Goal: Task Accomplishment & Management: Use online tool/utility

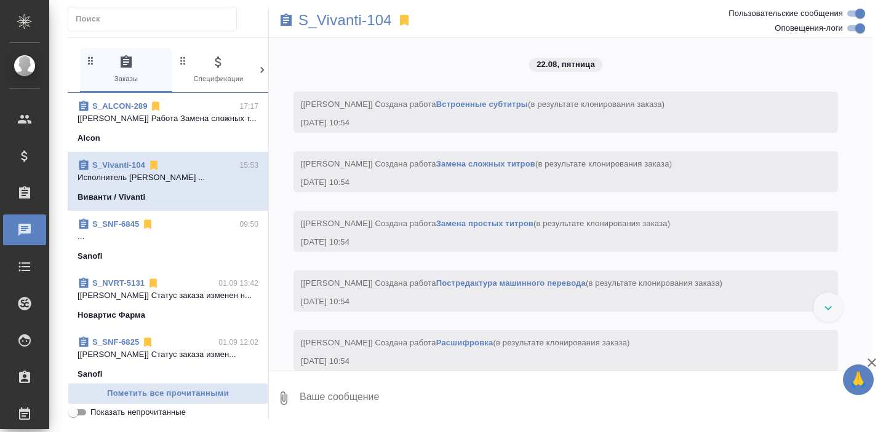
scroll to position [3334, 0]
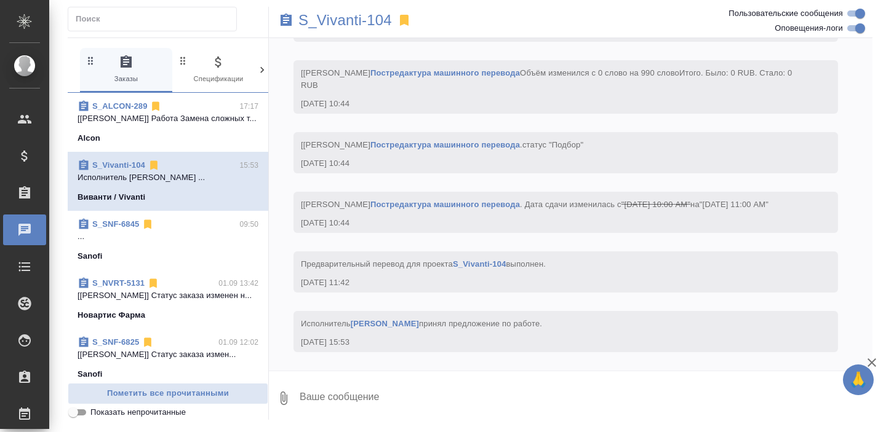
click at [226, 134] on div "Alcon" at bounding box center [167, 138] width 181 height 12
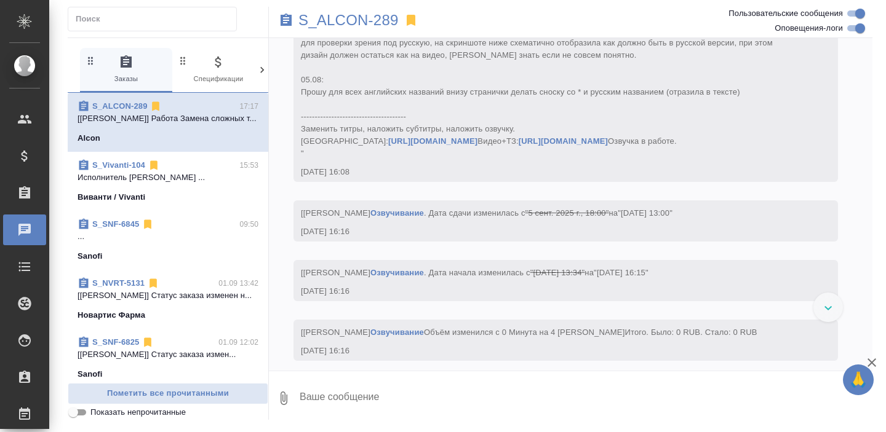
scroll to position [3923, 0]
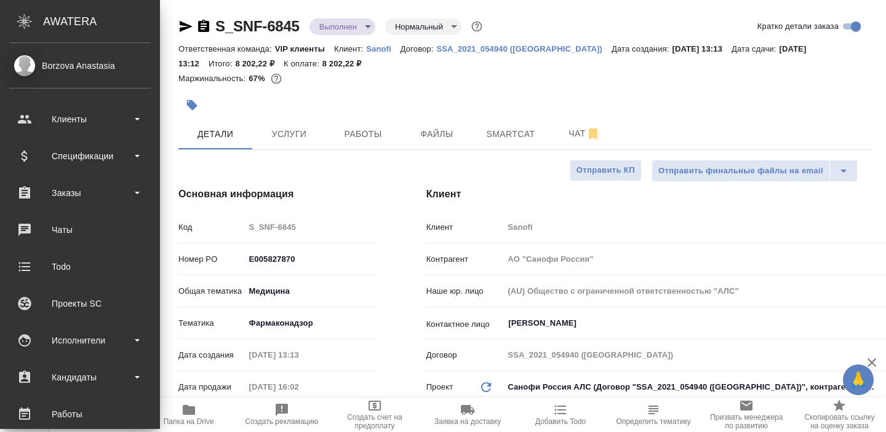
select select "RU"
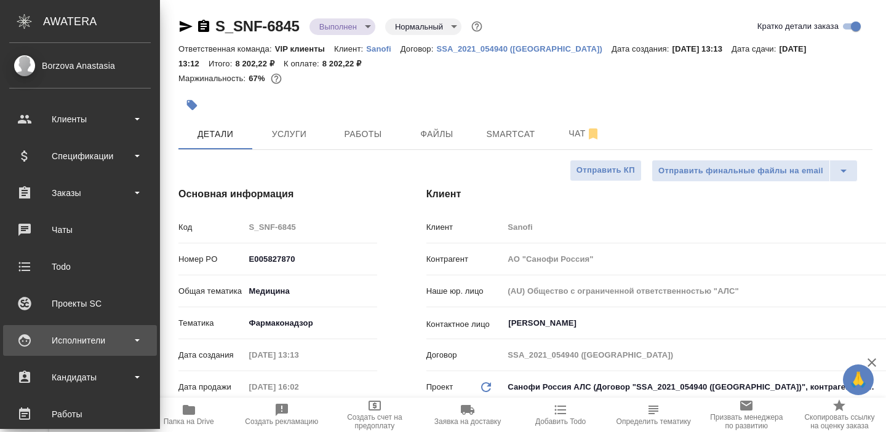
click at [105, 345] on div "Исполнители" at bounding box center [79, 341] width 141 height 18
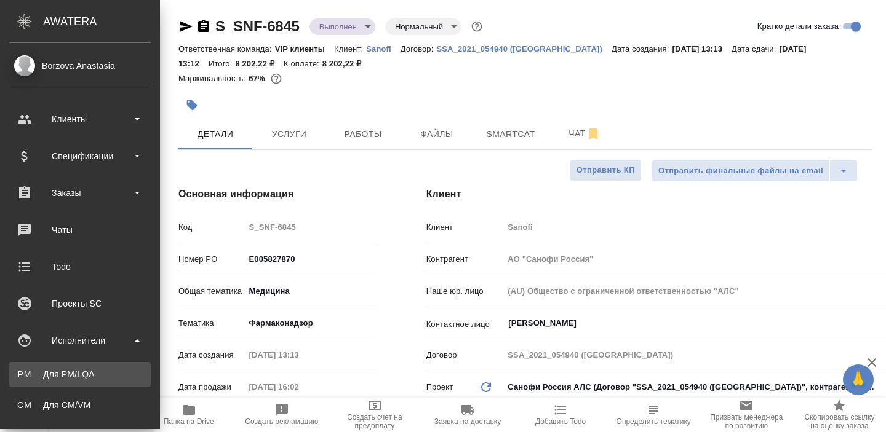
click at [98, 377] on div "Для PM/LQA" at bounding box center [79, 374] width 129 height 12
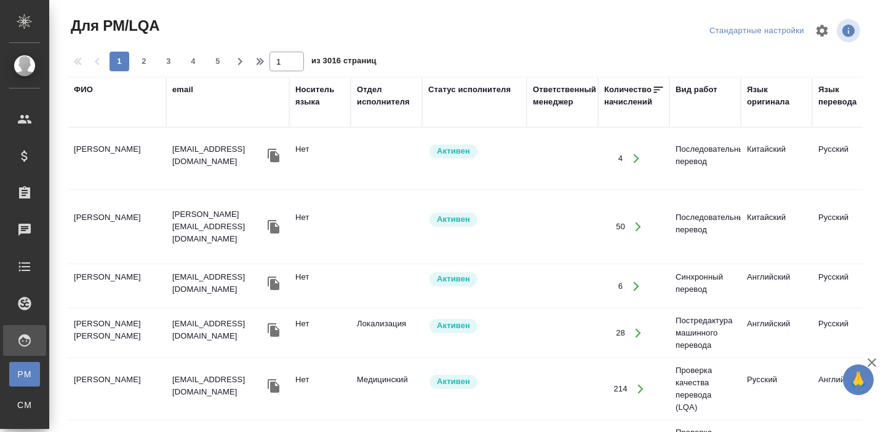
click at [89, 89] on div "ФИО" at bounding box center [83, 90] width 19 height 12
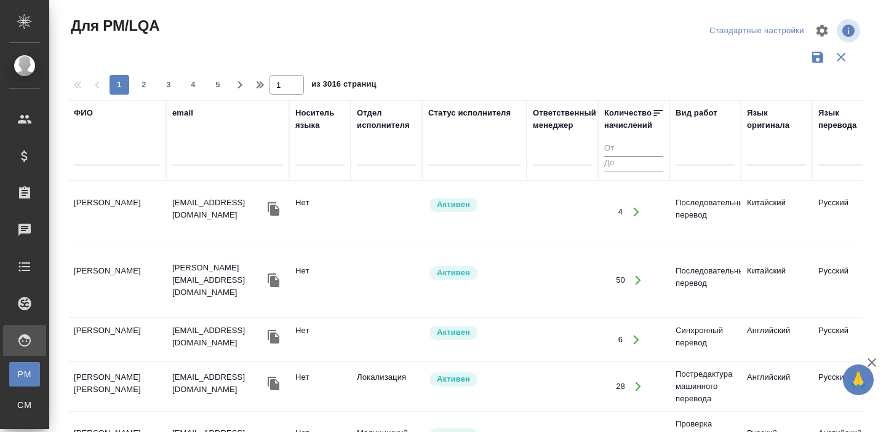
click at [87, 156] on input "text" at bounding box center [117, 157] width 86 height 15
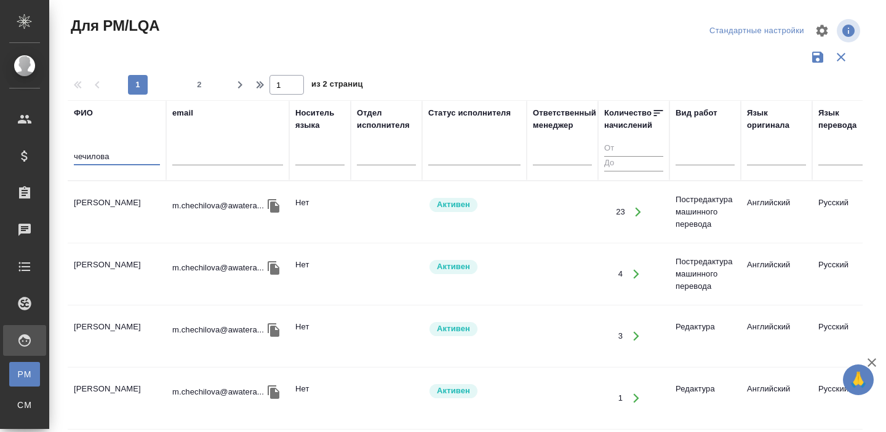
type input "чечилова"
click at [109, 220] on td "[PERSON_NAME]" at bounding box center [117, 212] width 98 height 43
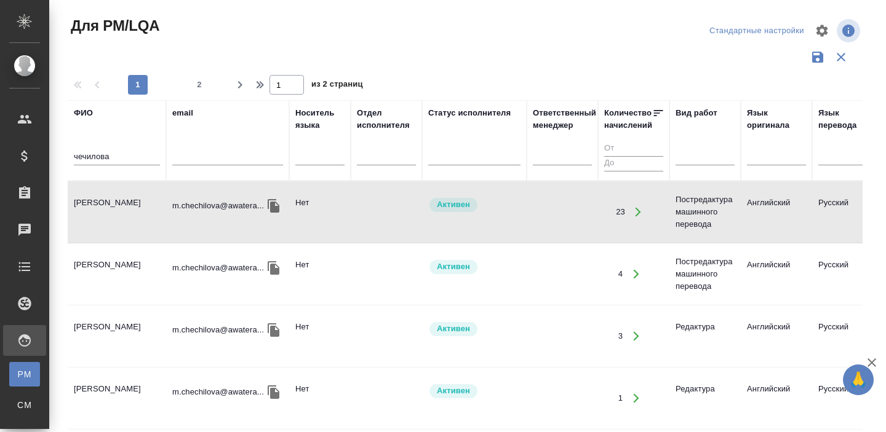
click at [109, 220] on td "[PERSON_NAME]" at bounding box center [117, 212] width 98 height 43
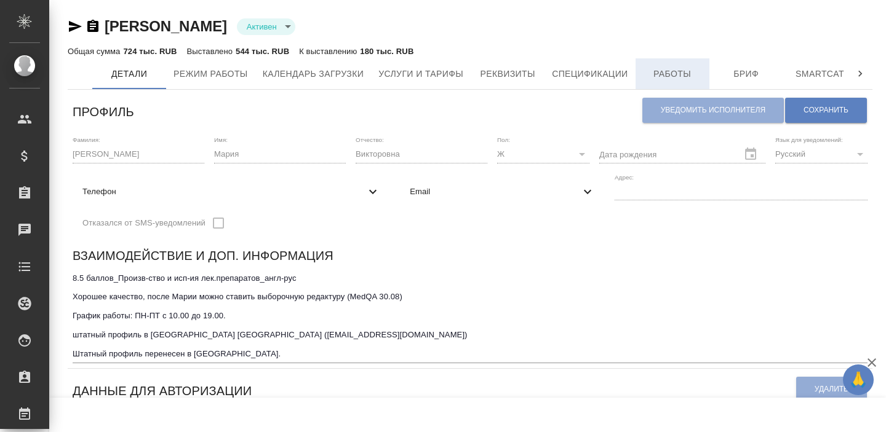
click at [679, 70] on span "Работы" at bounding box center [672, 73] width 59 height 15
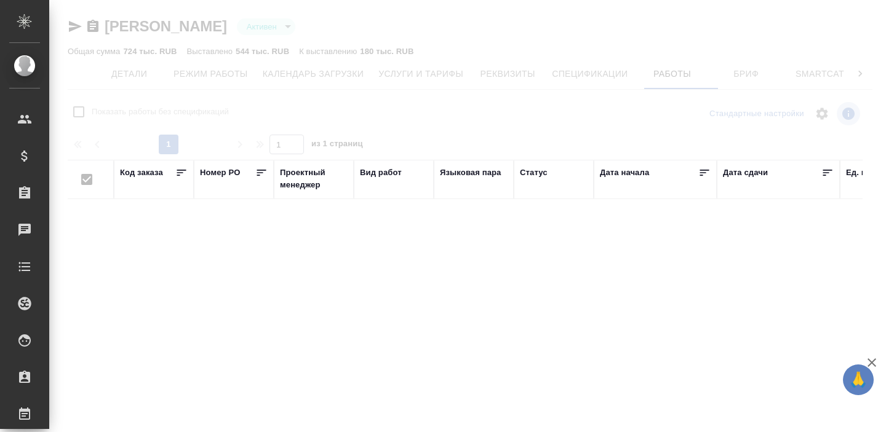
checkbox input "false"
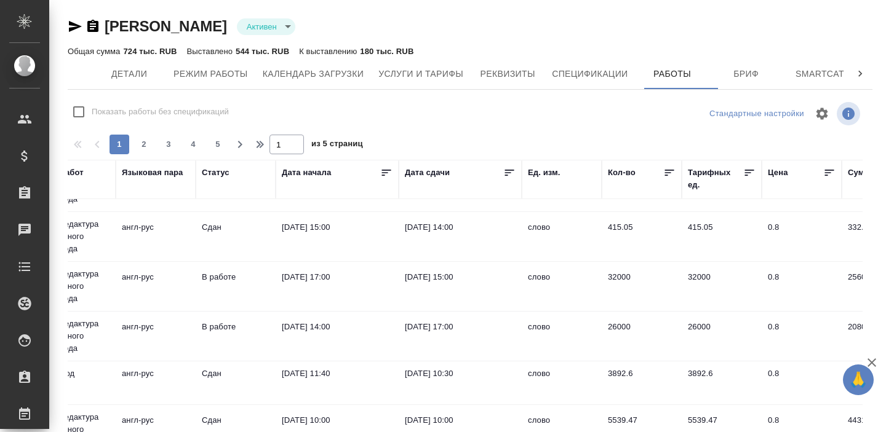
scroll to position [309, 318]
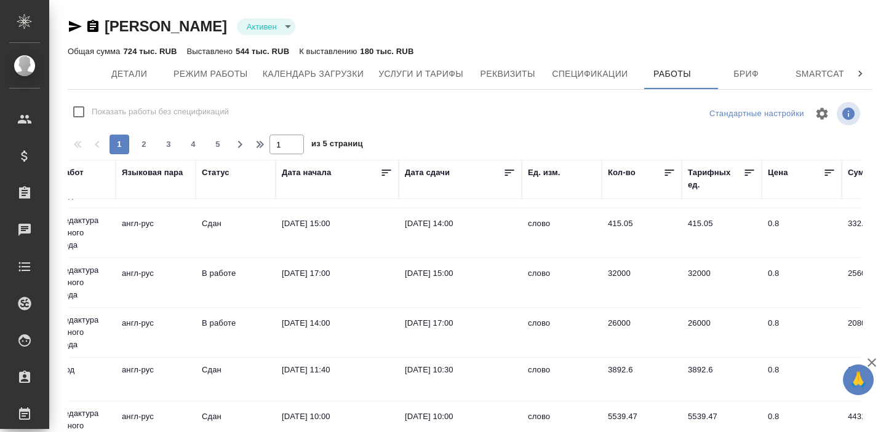
click at [512, 178] on icon at bounding box center [509, 173] width 12 height 12
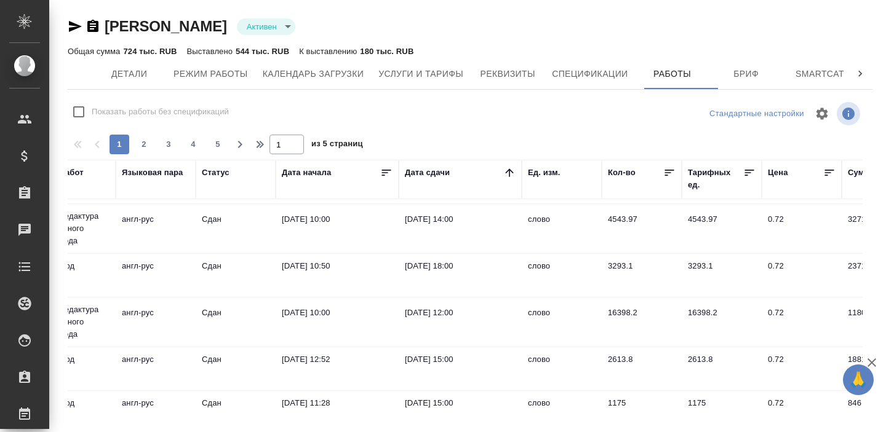
scroll to position [0, 318]
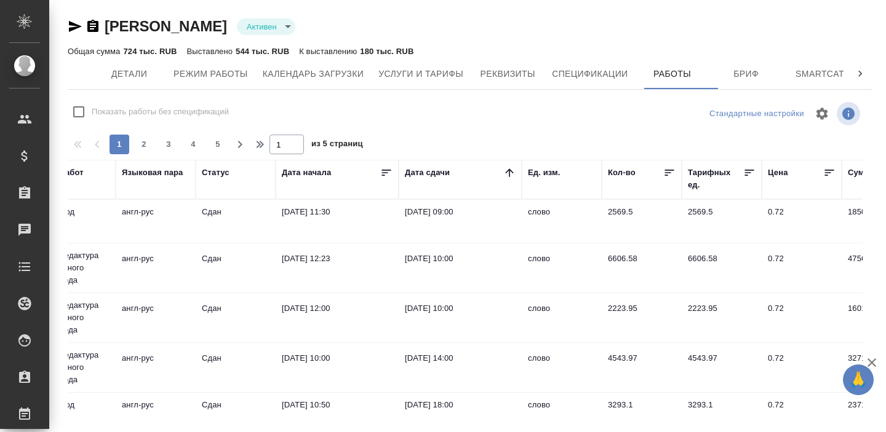
click at [507, 175] on icon at bounding box center [509, 173] width 12 height 12
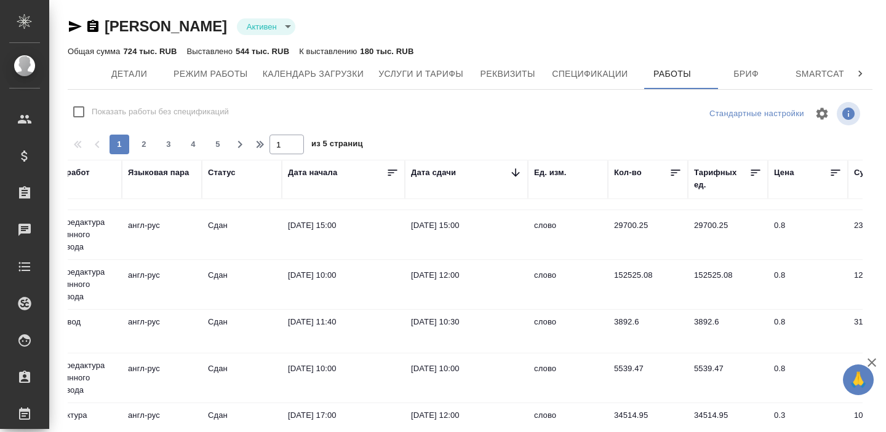
scroll to position [457, 311]
click at [258, 285] on td "Сдан" at bounding box center [243, 284] width 80 height 43
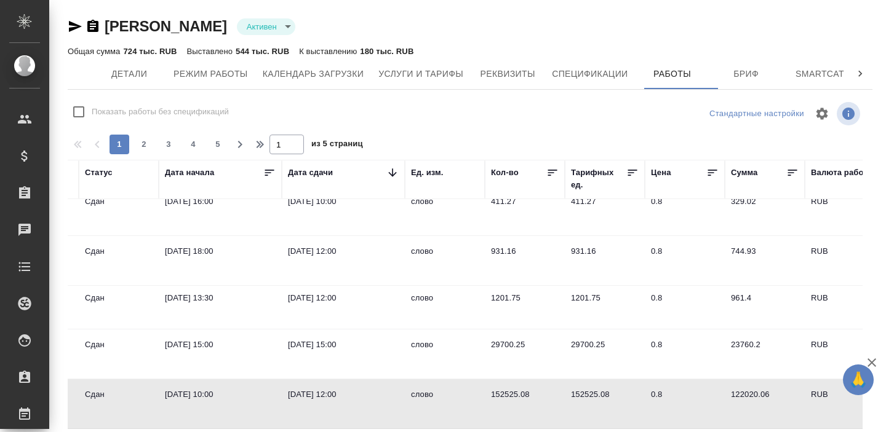
scroll to position [338, 435]
click at [494, 344] on td "29700.25" at bounding box center [524, 354] width 80 height 43
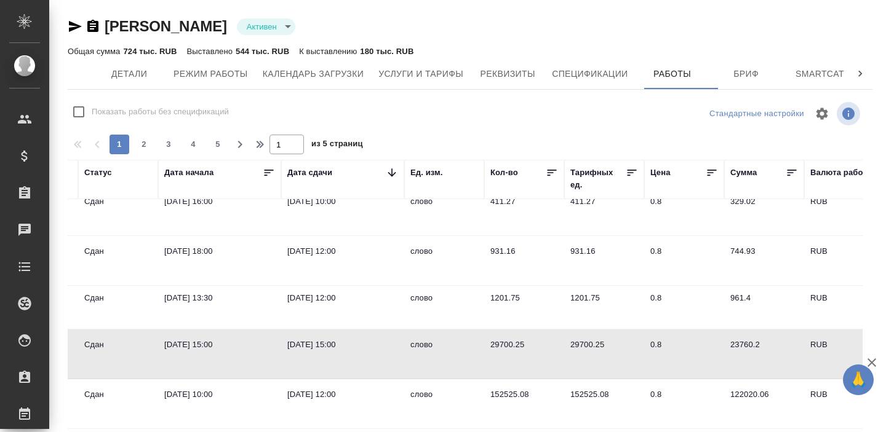
click at [494, 344] on td "29700.25" at bounding box center [524, 354] width 80 height 43
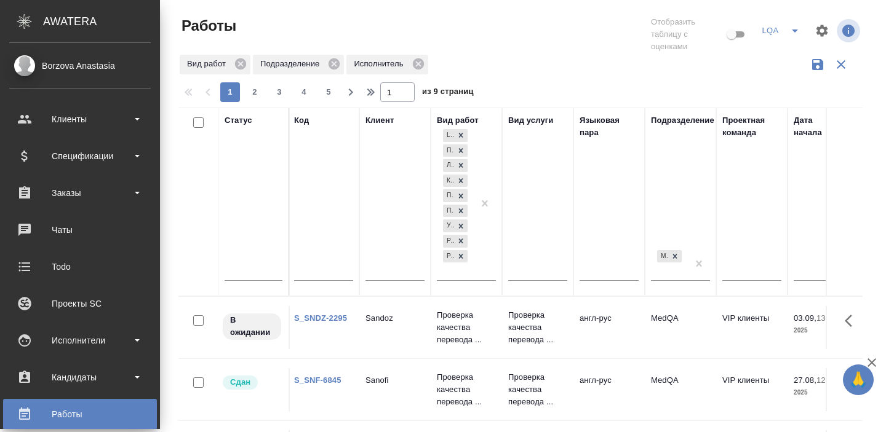
click at [68, 417] on div "Работы" at bounding box center [79, 414] width 141 height 18
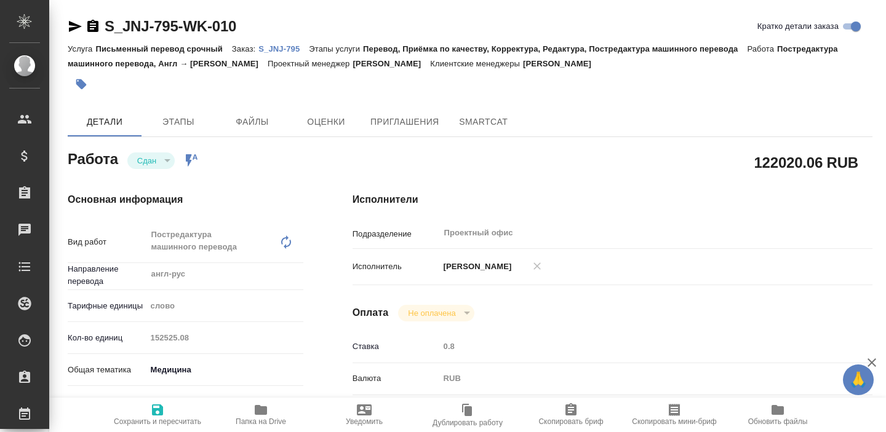
type textarea "x"
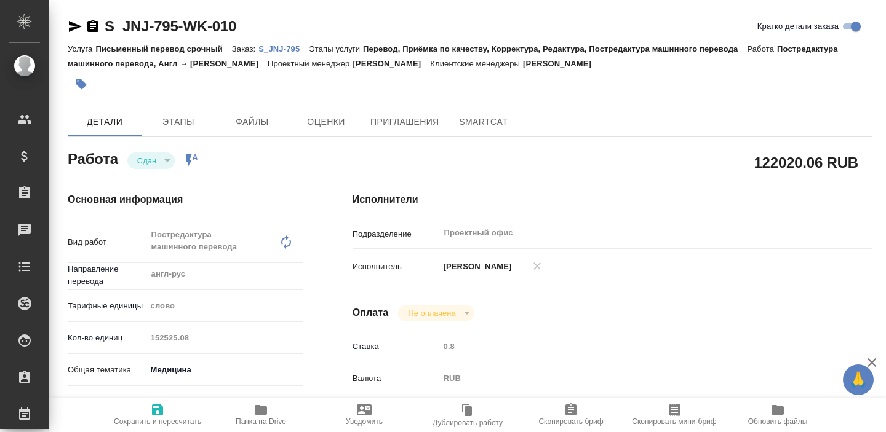
type textarea "x"
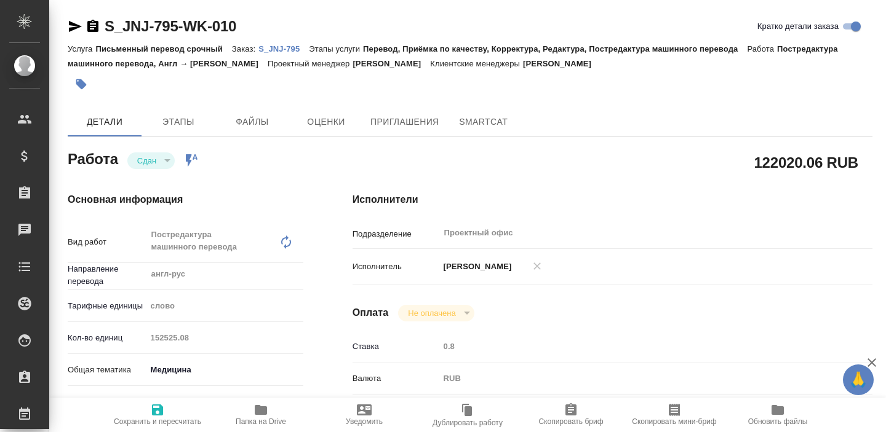
type textarea "x"
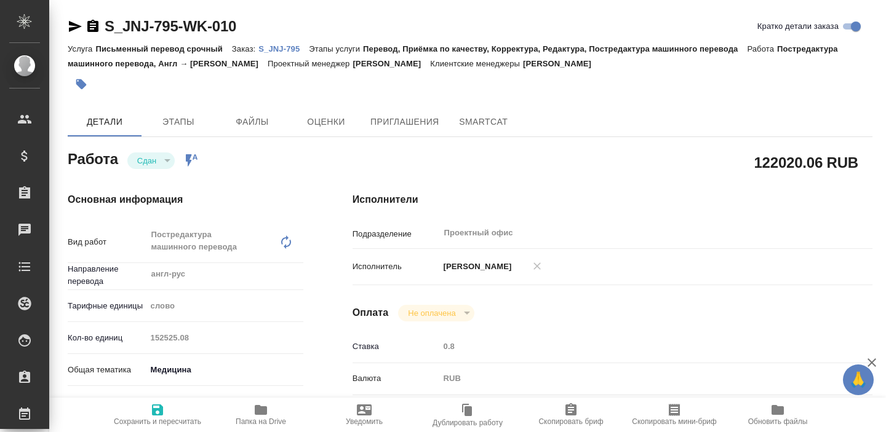
type textarea "x"
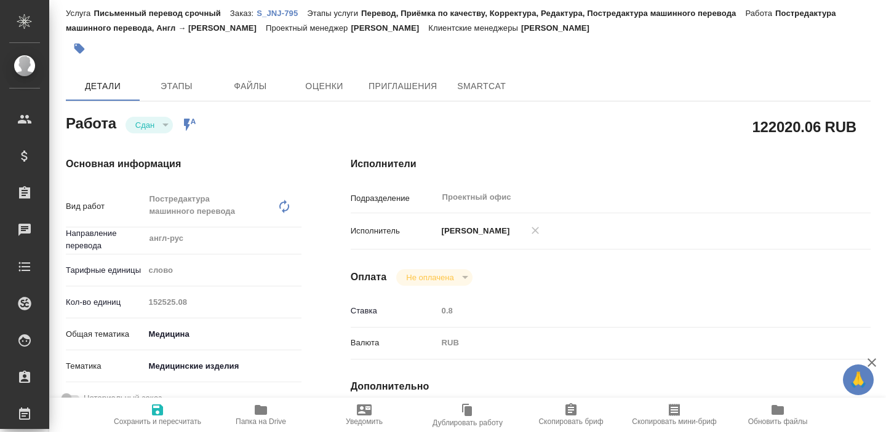
scroll to position [0, 2]
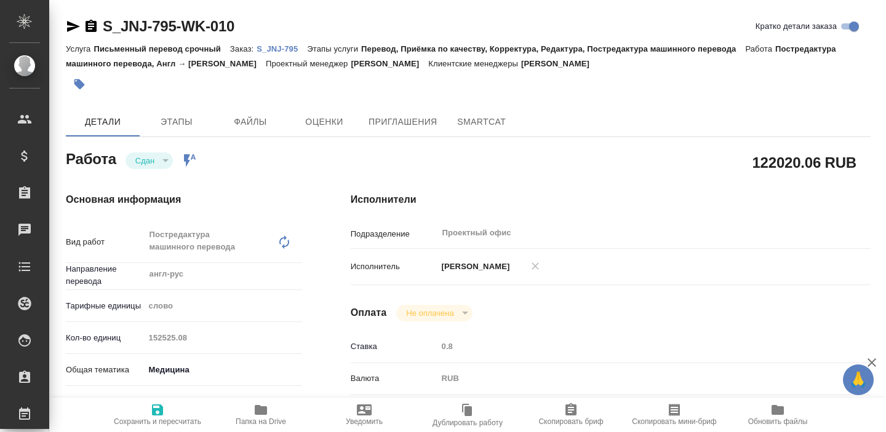
click at [275, 50] on p "S_JNJ-795" at bounding box center [281, 48] width 50 height 9
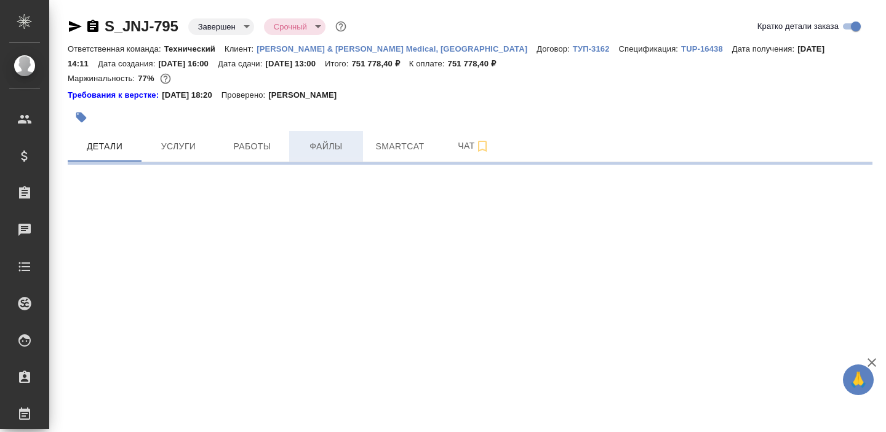
select select "RU"
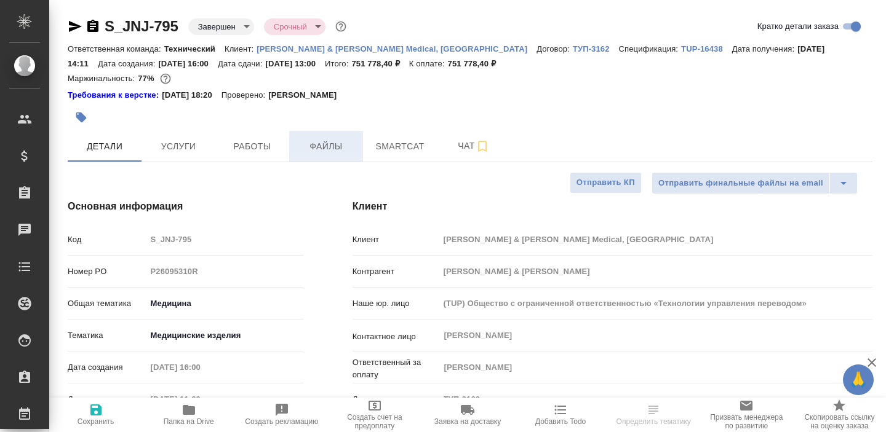
type textarea "x"
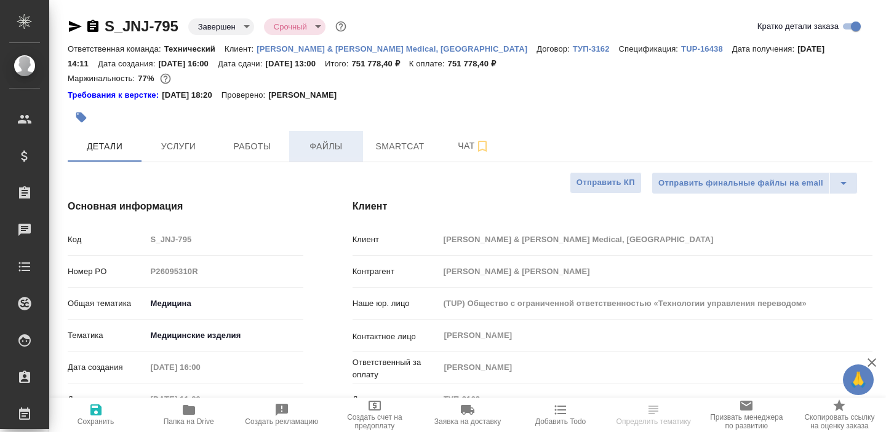
type textarea "x"
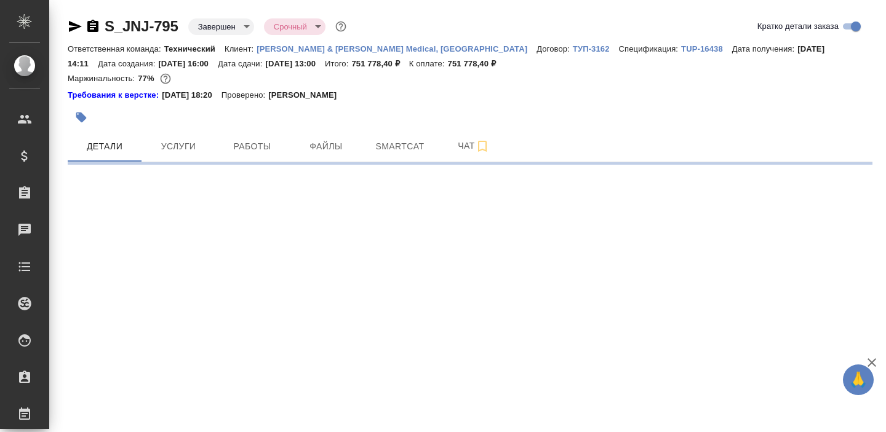
select select "RU"
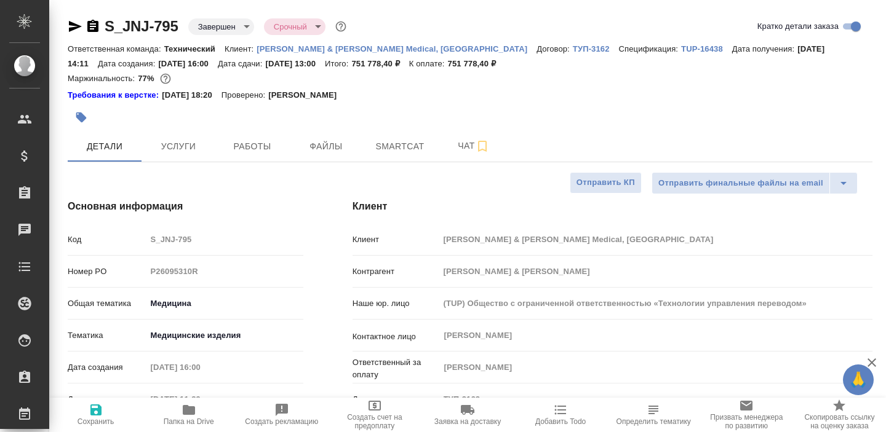
type textarea "x"
click at [257, 153] on span "Работы" at bounding box center [252, 146] width 59 height 15
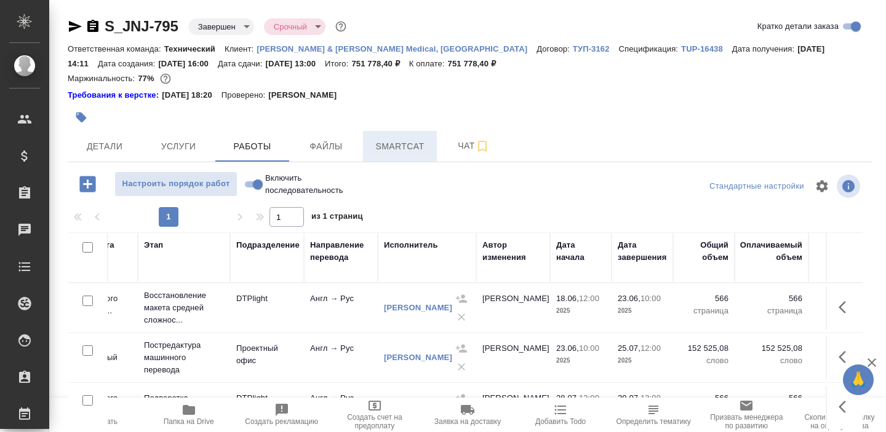
click at [399, 148] on span "Smartcat" at bounding box center [399, 146] width 59 height 15
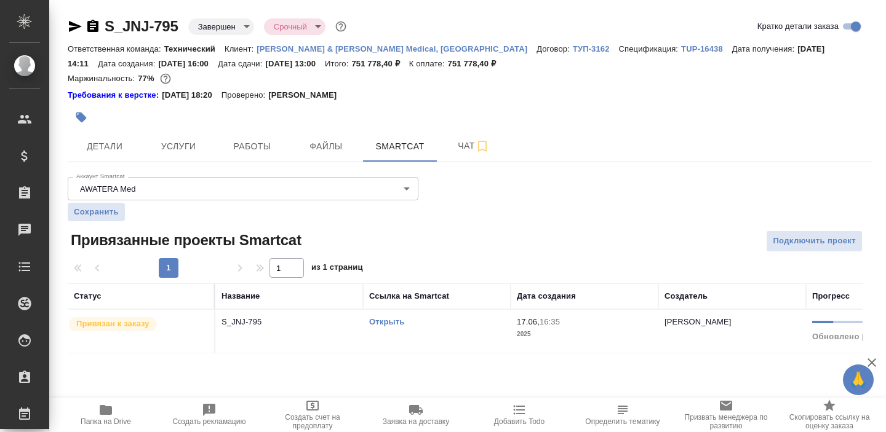
click at [375, 321] on link "Открыть" at bounding box center [386, 321] width 35 height 9
click at [93, 26] on icon "button" at bounding box center [92, 26] width 15 height 15
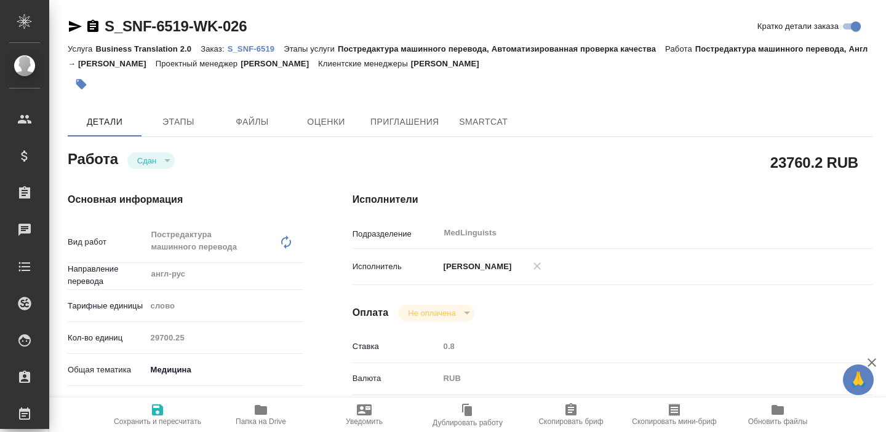
type textarea "x"
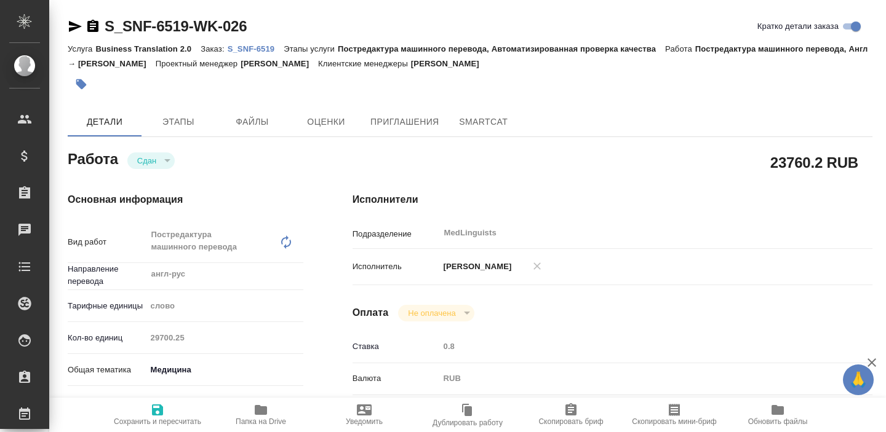
type textarea "x"
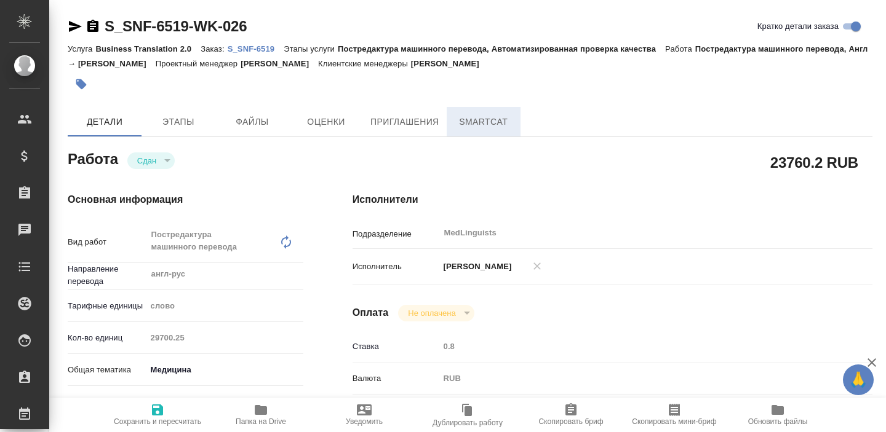
type textarea "x"
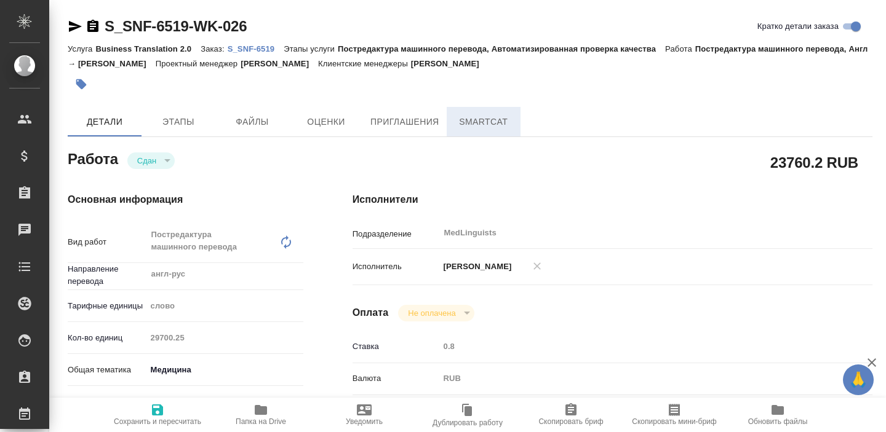
click at [477, 121] on span "SmartCat" at bounding box center [483, 121] width 59 height 15
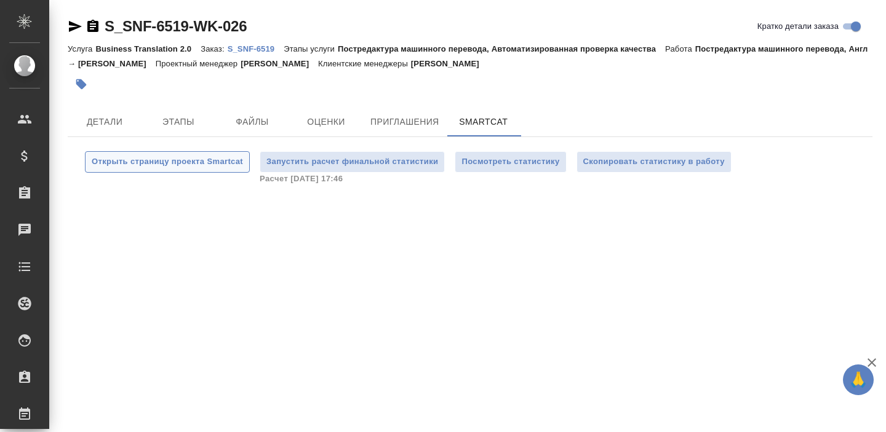
click at [175, 162] on span "Открыть страницу проекта Smartcat" at bounding box center [167, 162] width 151 height 14
click at [259, 45] on p "S_SNF-6519" at bounding box center [256, 48] width 57 height 9
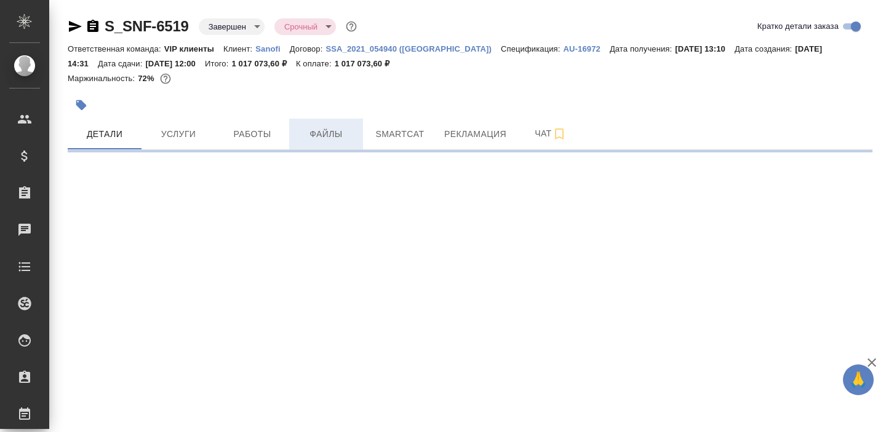
select select "RU"
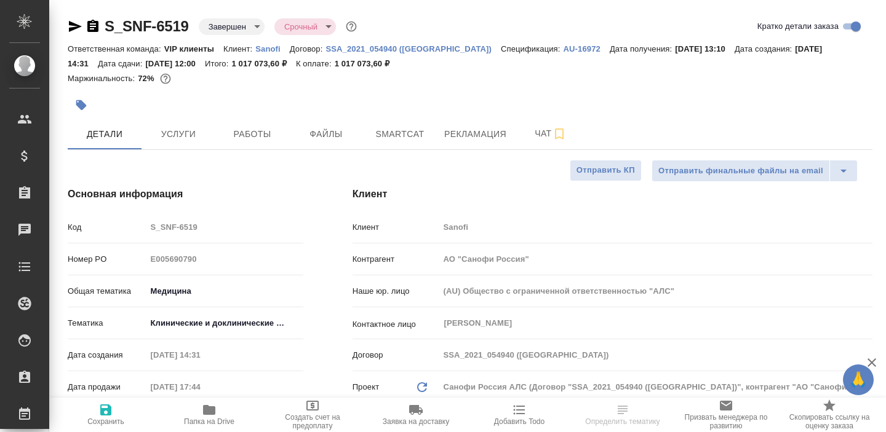
type textarea "x"
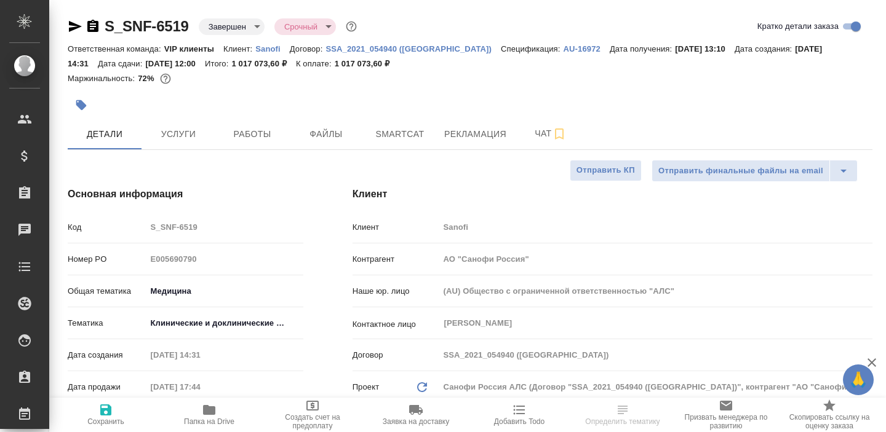
type textarea "x"
select select "RU"
type textarea "x"
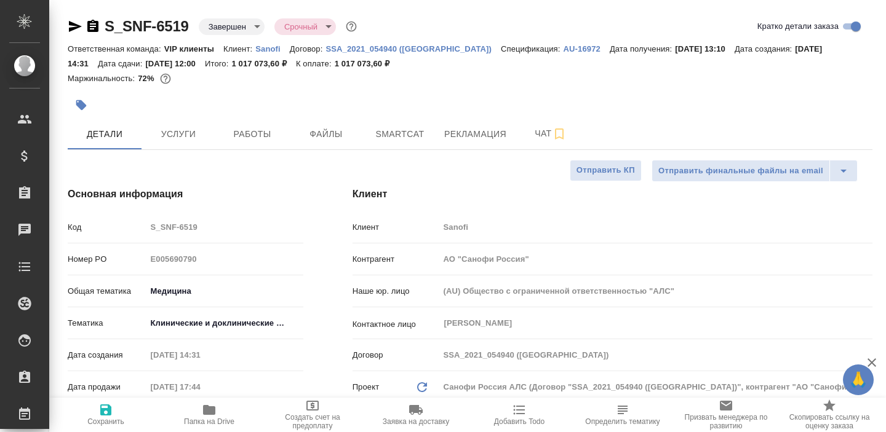
type textarea "x"
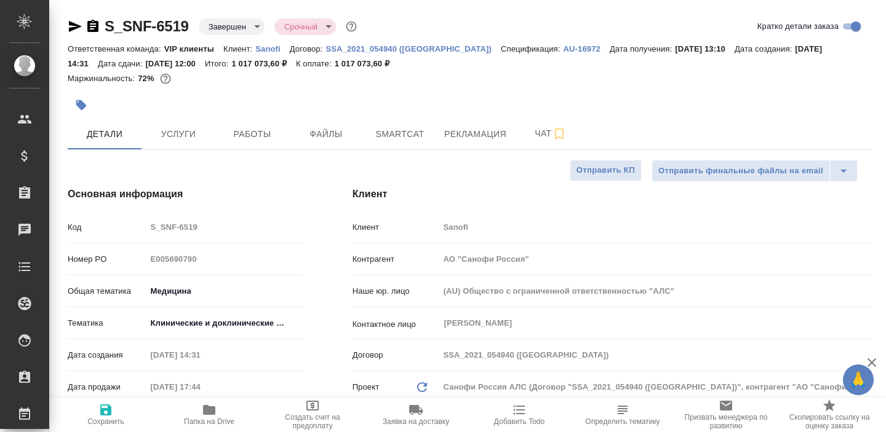
type textarea "x"
click at [535, 143] on button "Чат" at bounding box center [551, 134] width 74 height 31
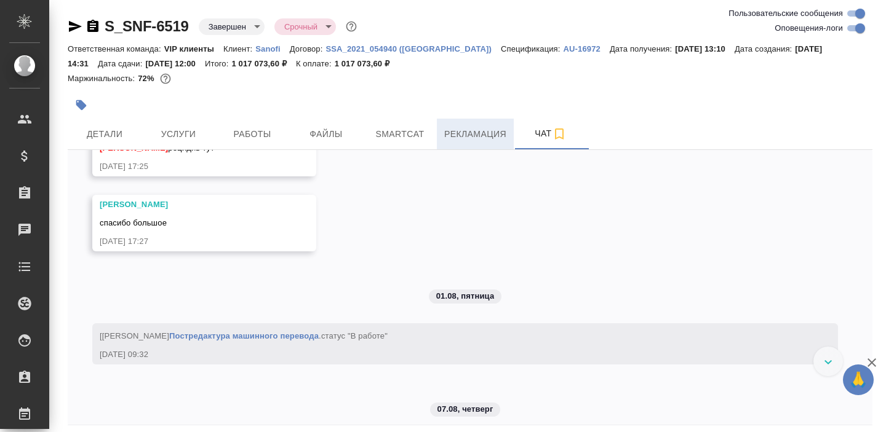
click at [473, 121] on button "Рекламация" at bounding box center [475, 134] width 77 height 31
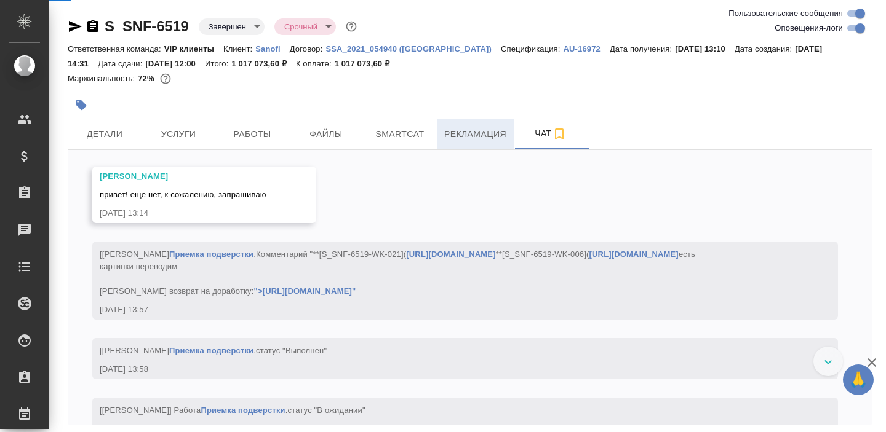
scroll to position [30107, 0]
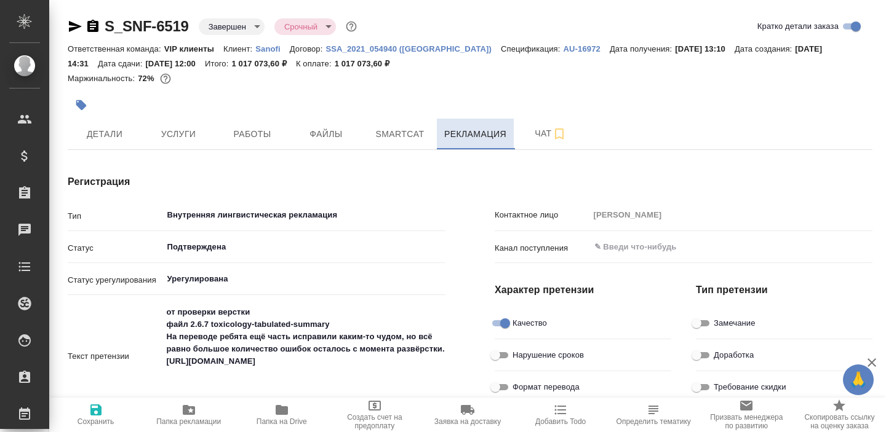
type textarea "x"
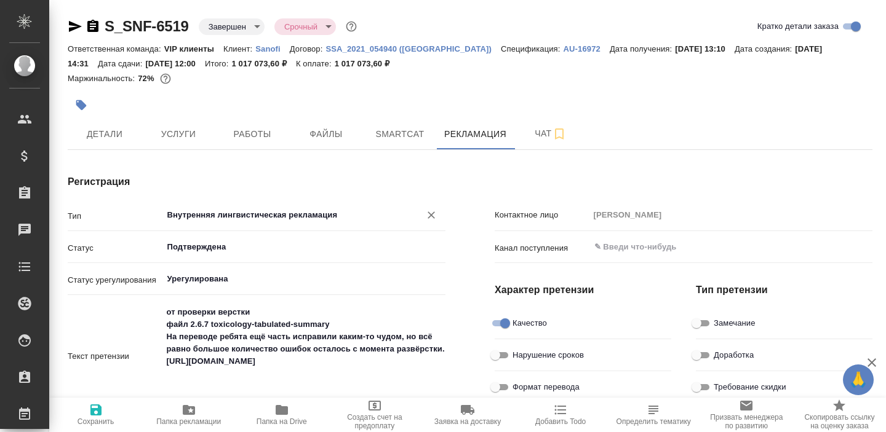
type textarea "x"
type input "[PERSON_NAME]"
type textarea "x"
type input "[PERSON_NAME]"
type textarea "x"
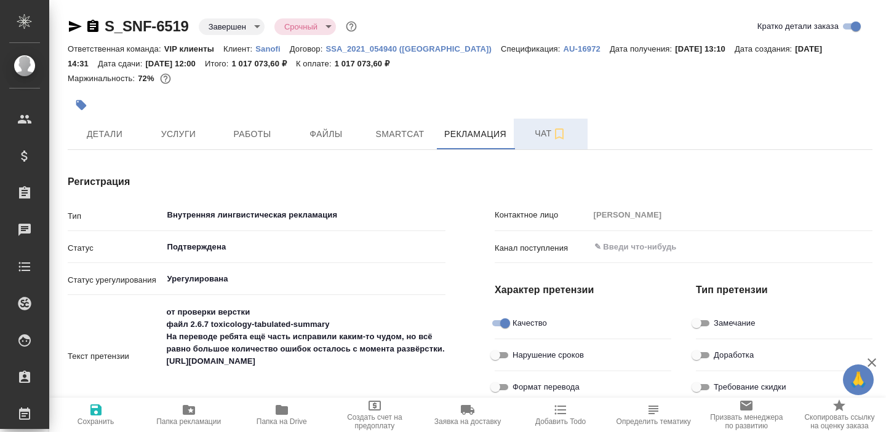
click at [537, 144] on button "Чат" at bounding box center [551, 134] width 74 height 31
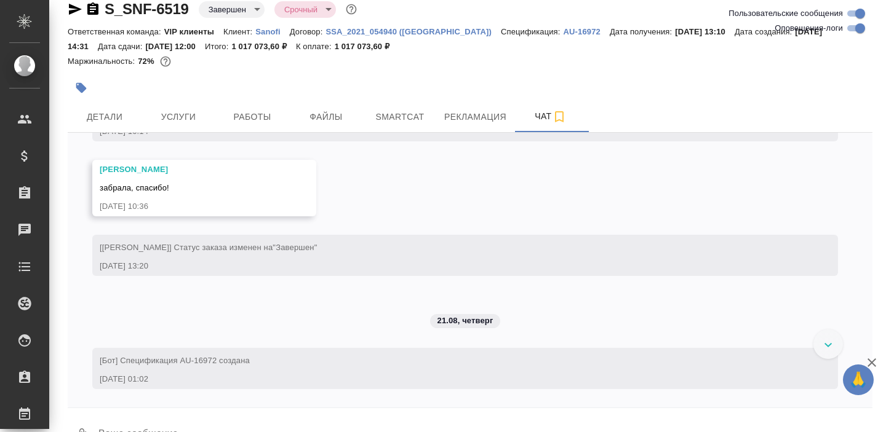
scroll to position [31119, 0]
